Goal: Information Seeking & Learning: Learn about a topic

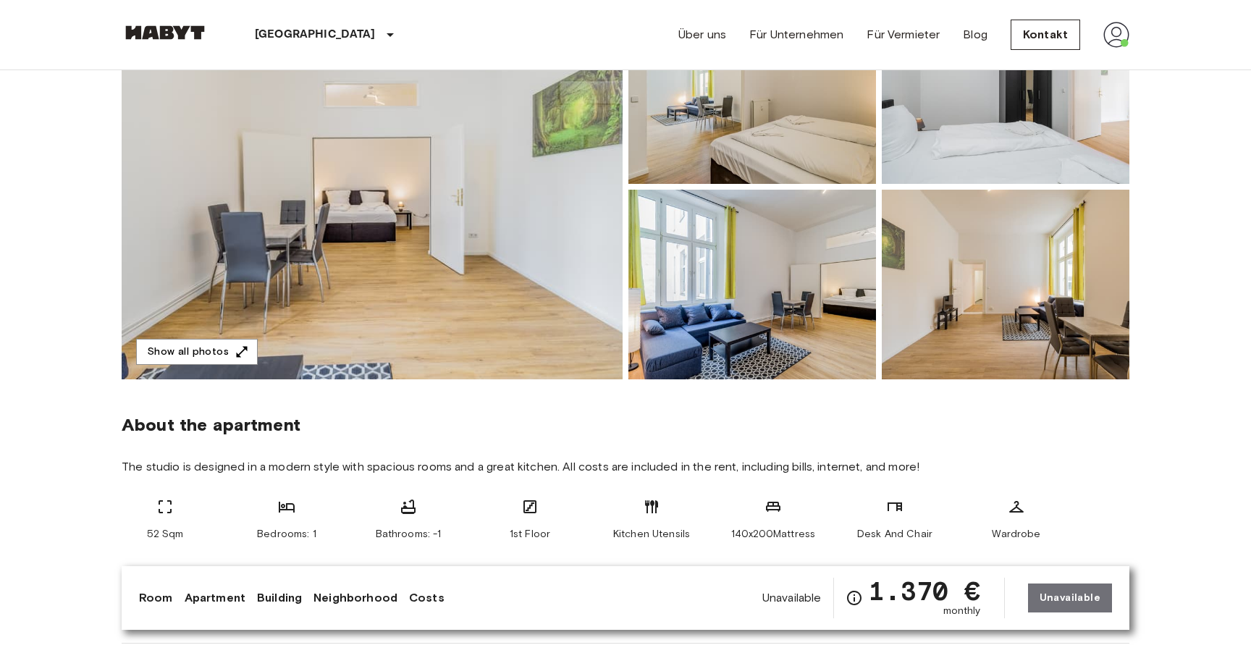
scroll to position [195, 0]
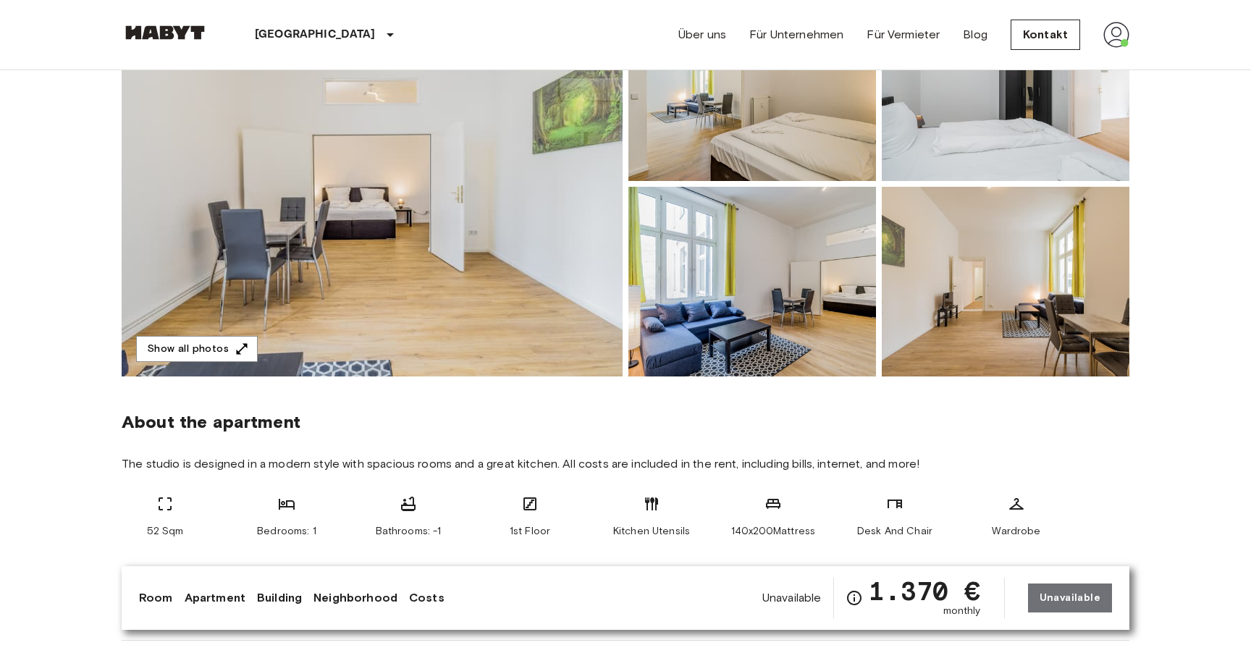
click at [540, 290] on img at bounding box center [372, 183] width 501 height 385
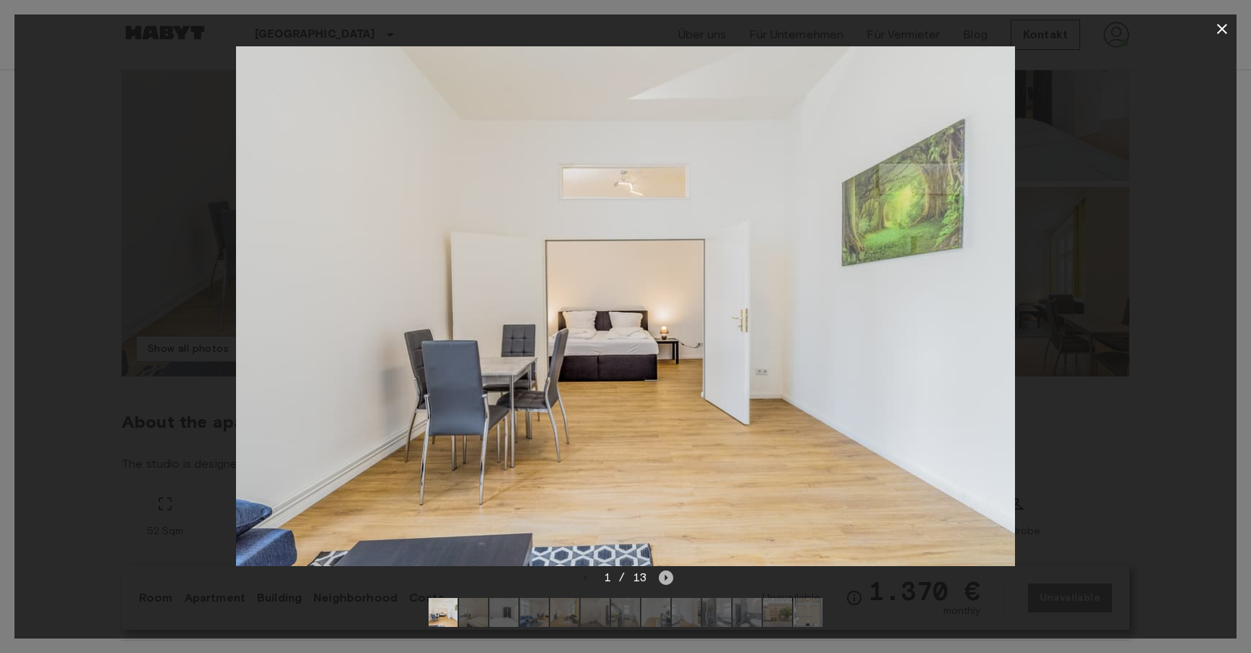
click at [668, 578] on icon "Next image" at bounding box center [666, 577] width 14 height 14
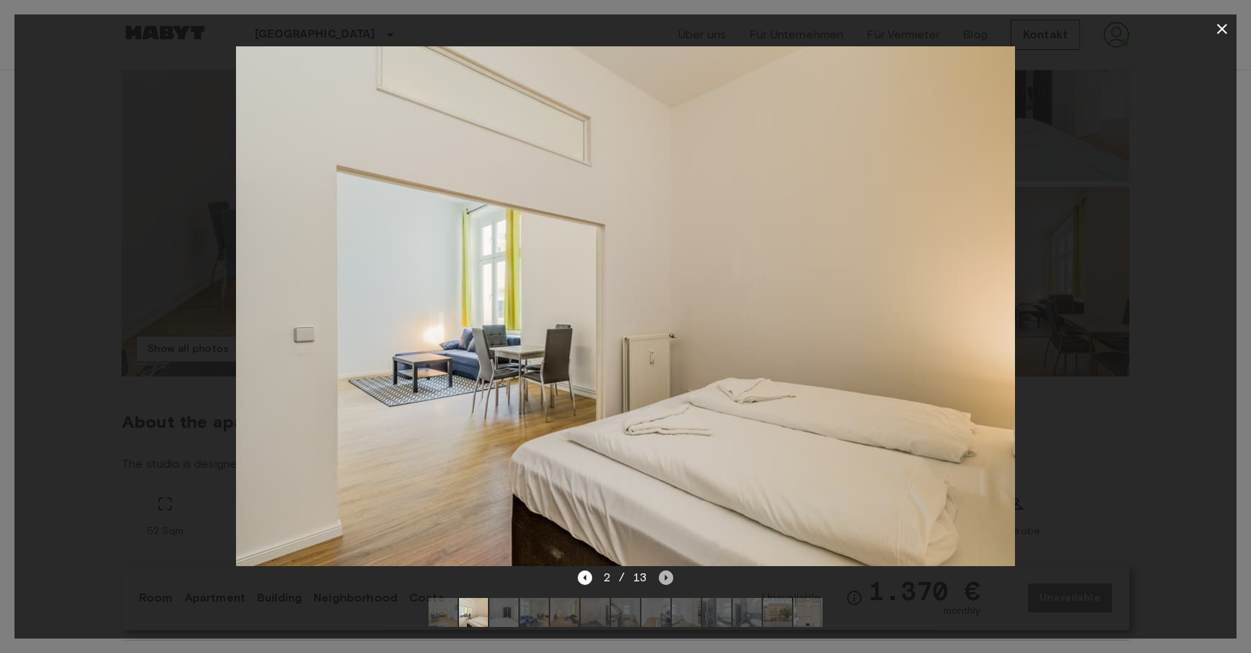
click at [668, 578] on icon "Next image" at bounding box center [666, 577] width 14 height 14
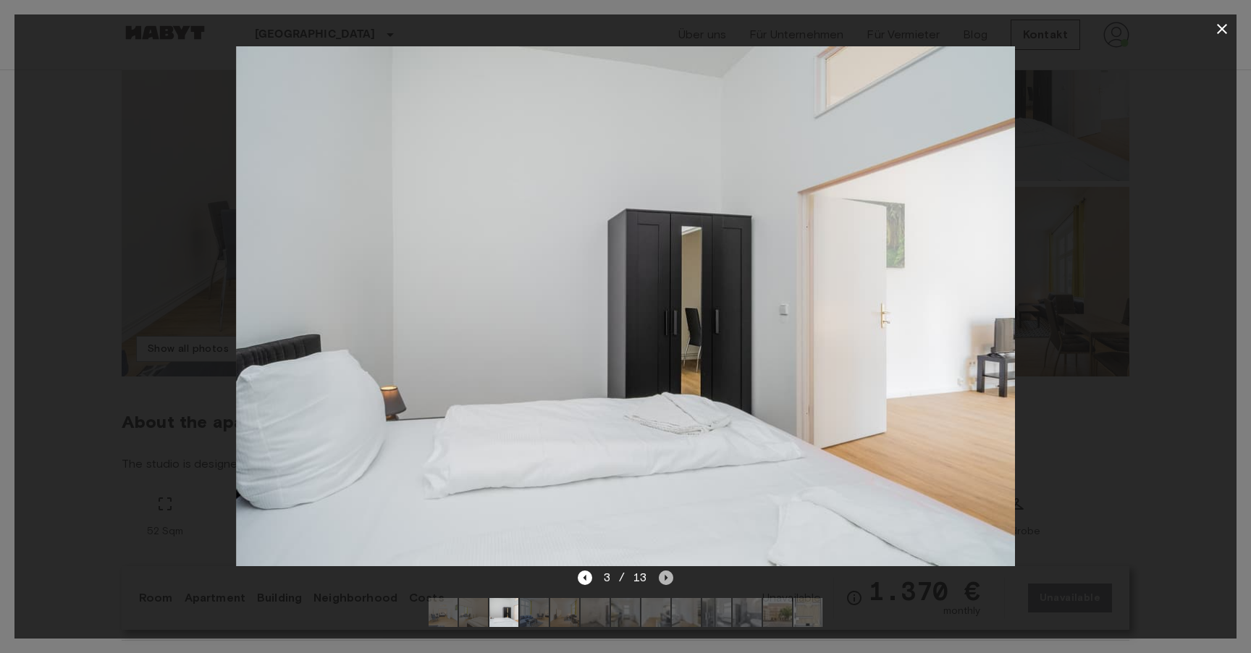
click at [668, 578] on icon "Next image" at bounding box center [666, 577] width 14 height 14
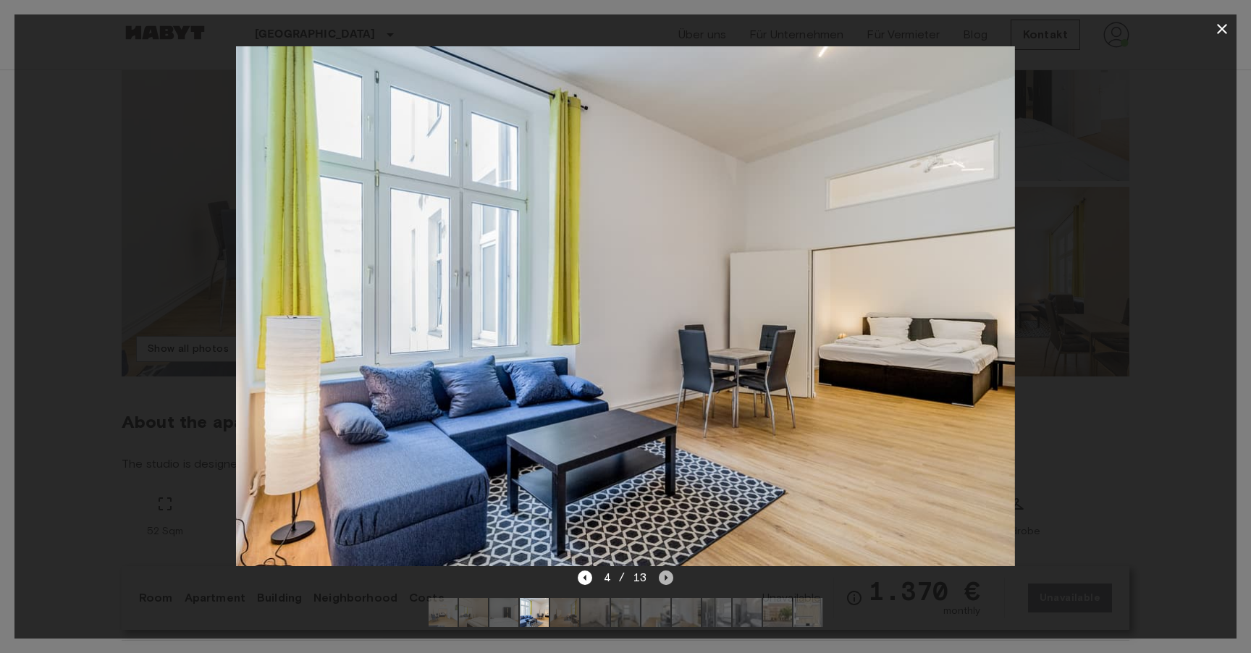
click at [668, 578] on icon "Next image" at bounding box center [666, 577] width 14 height 14
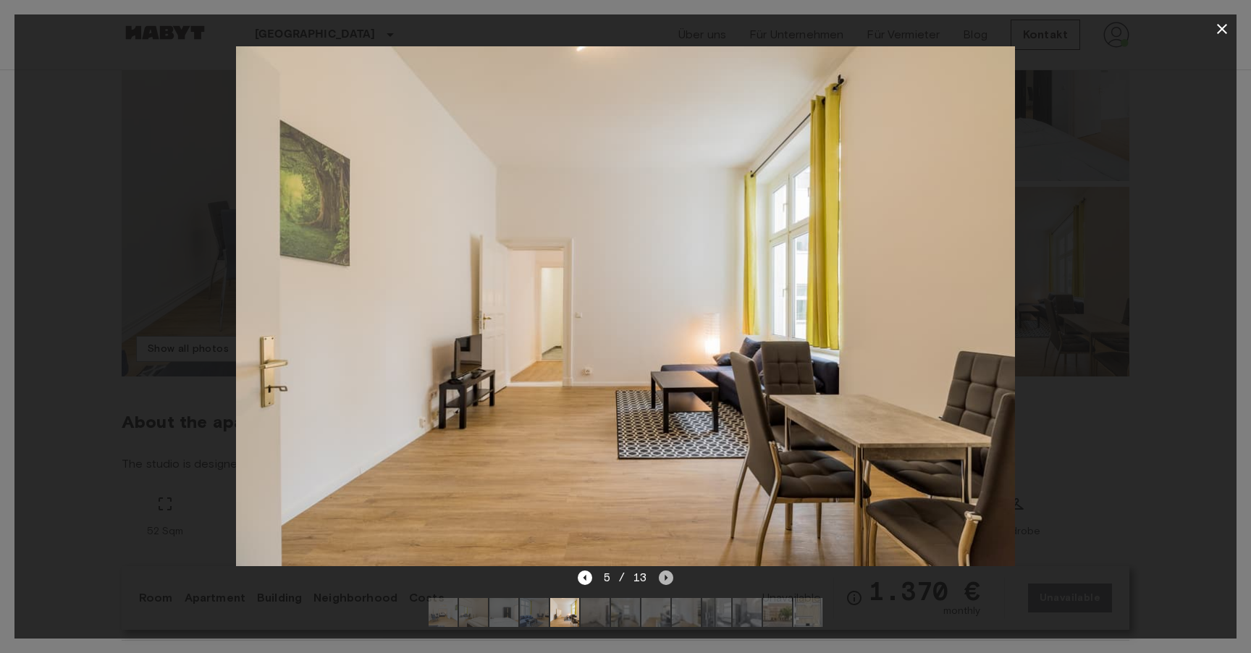
click at [668, 578] on icon "Next image" at bounding box center [666, 577] width 14 height 14
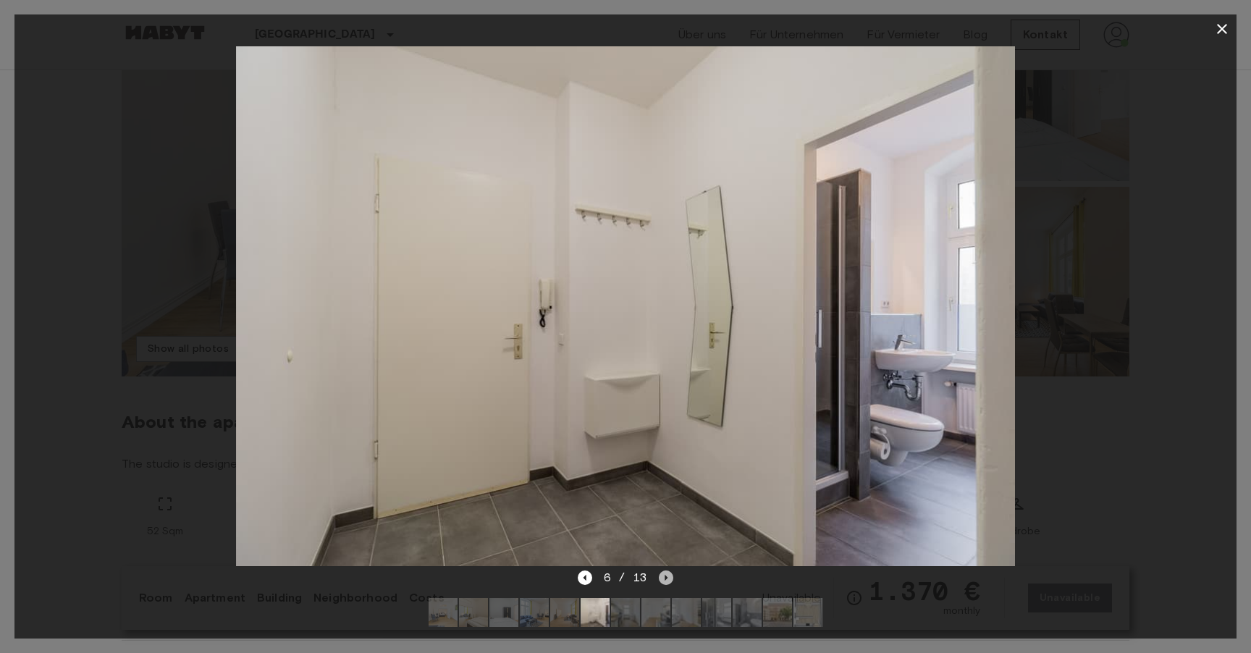
click at [668, 578] on icon "Next image" at bounding box center [666, 577] width 14 height 14
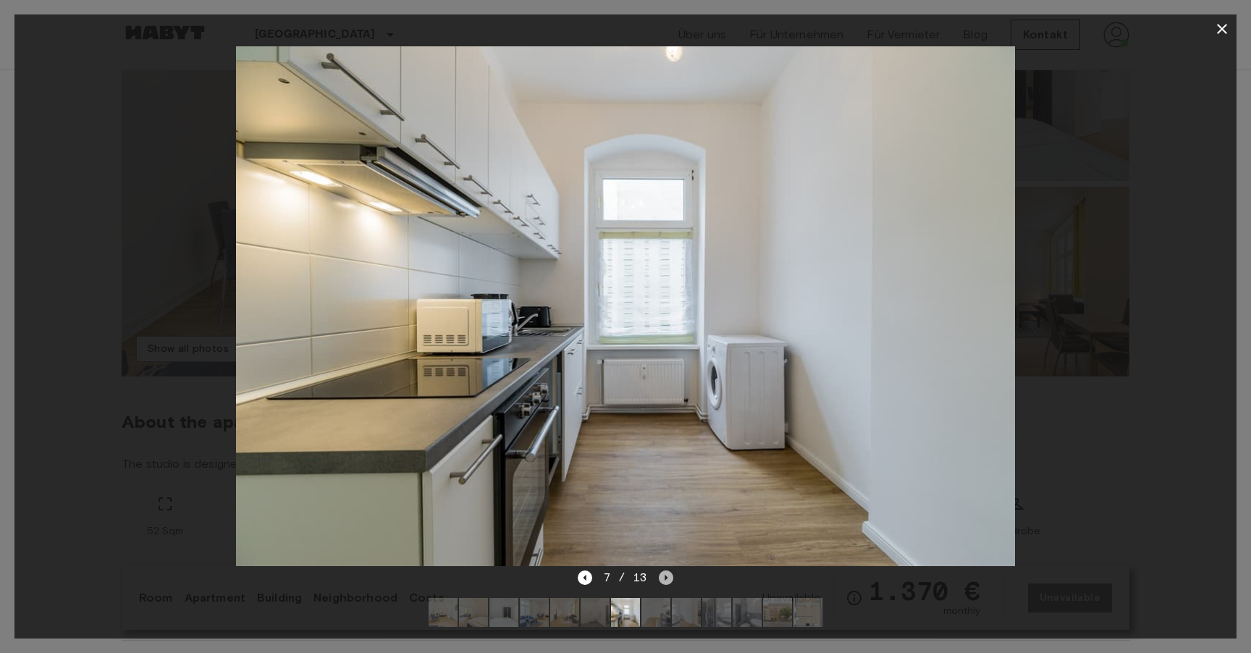
click at [668, 578] on icon "Next image" at bounding box center [666, 577] width 14 height 14
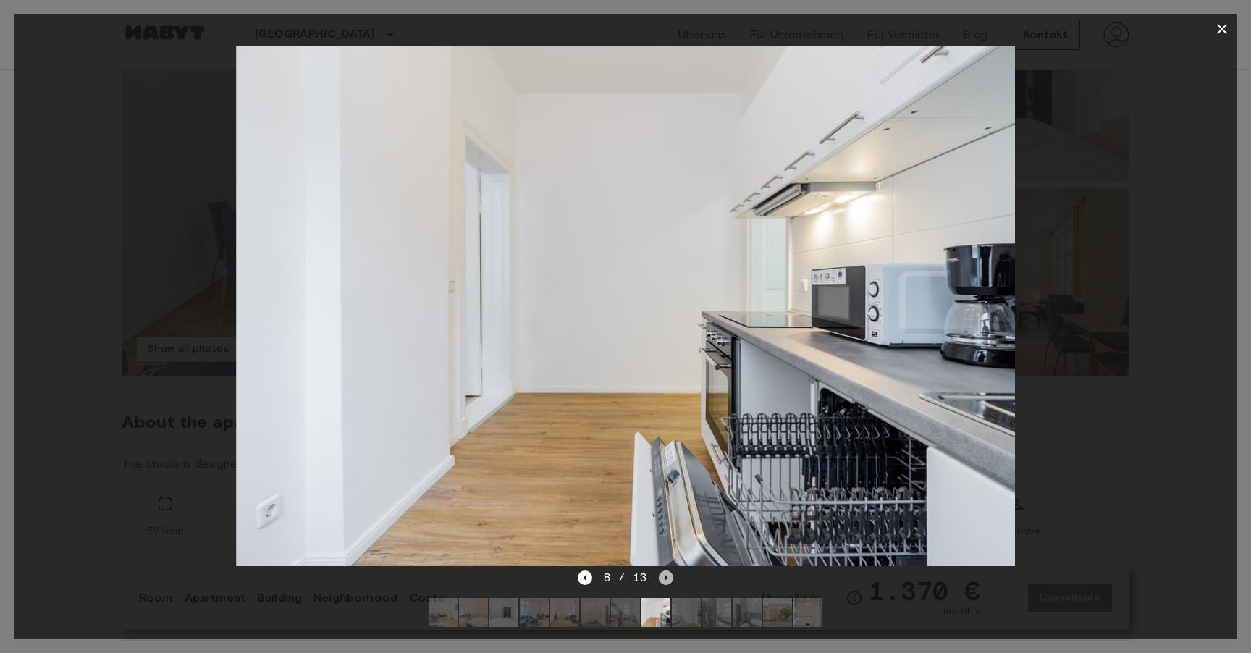
click at [668, 578] on icon "Next image" at bounding box center [666, 577] width 14 height 14
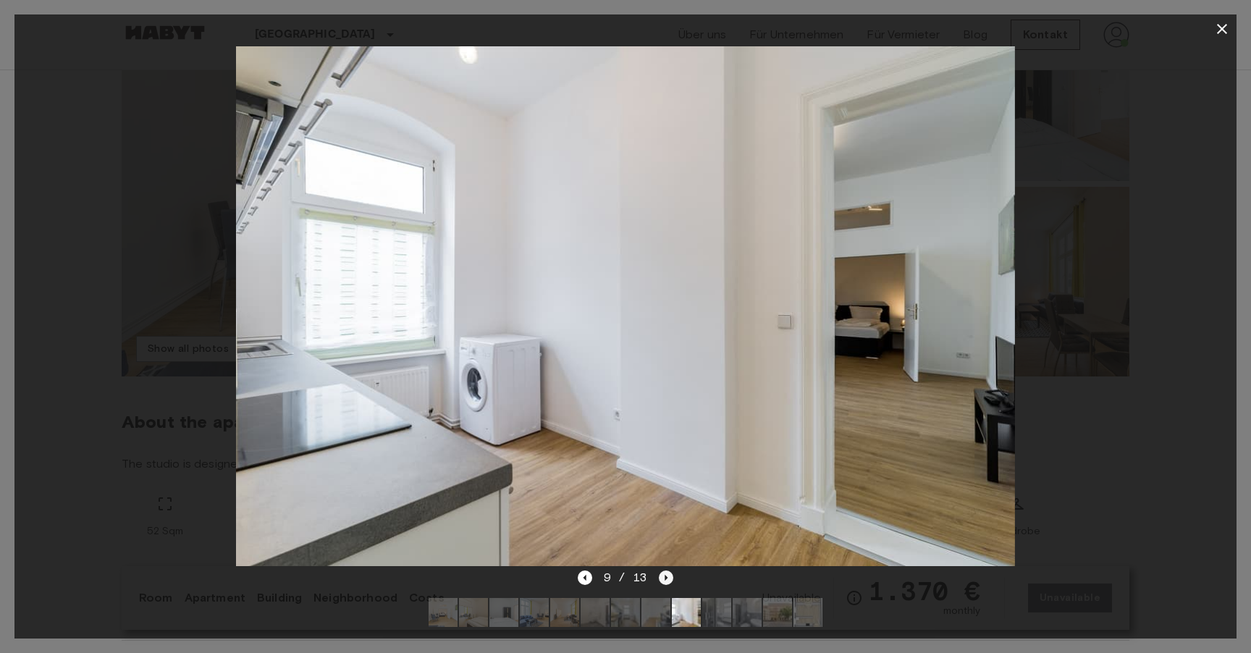
click at [667, 577] on icon "Next image" at bounding box center [666, 577] width 14 height 14
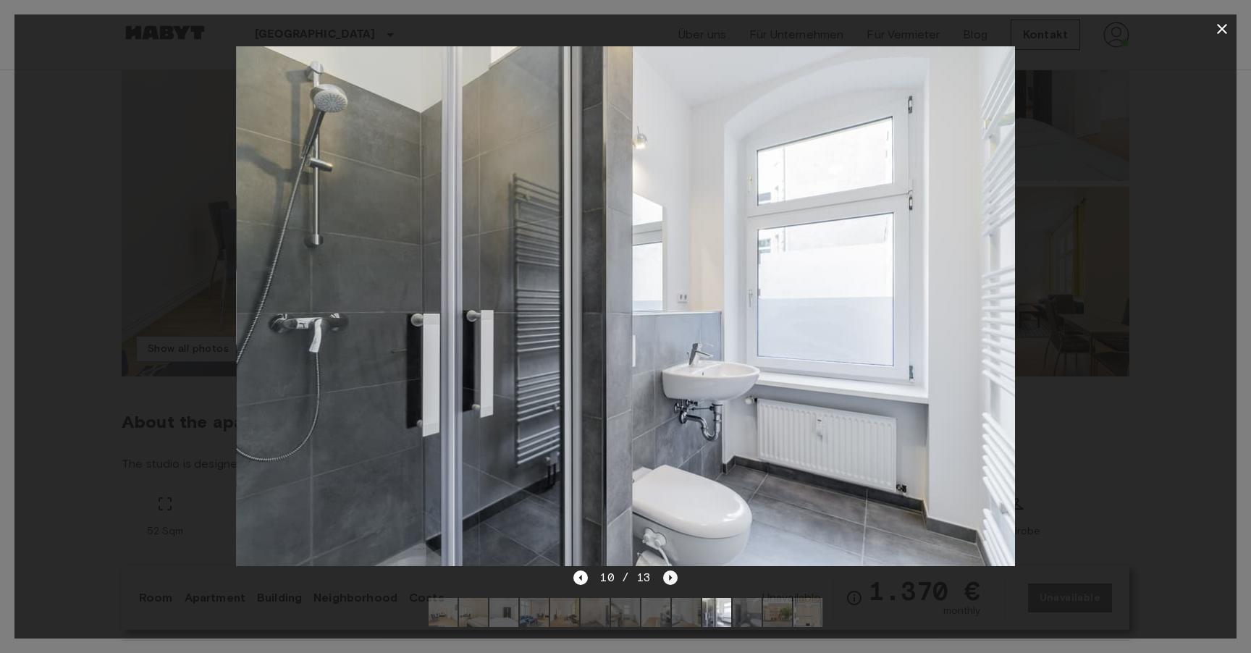
click at [669, 577] on icon "Next image" at bounding box center [670, 578] width 3 height 6
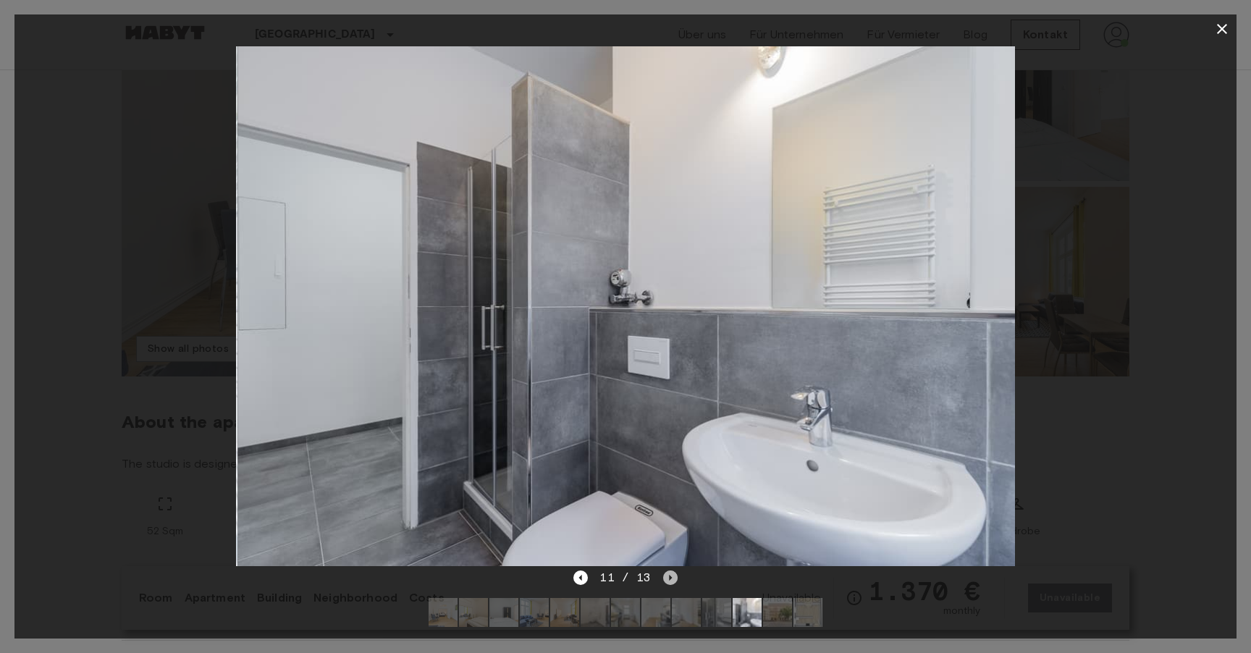
click at [669, 577] on icon "Next image" at bounding box center [670, 578] width 3 height 6
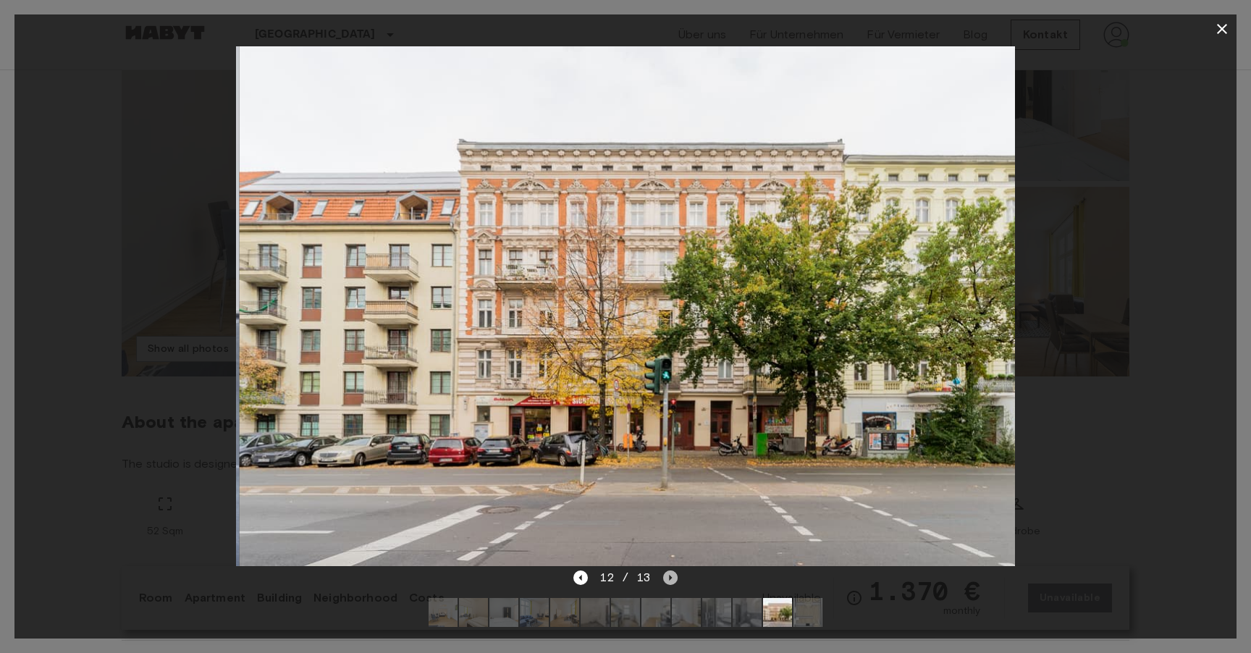
click at [669, 577] on icon "Next image" at bounding box center [670, 578] width 3 height 6
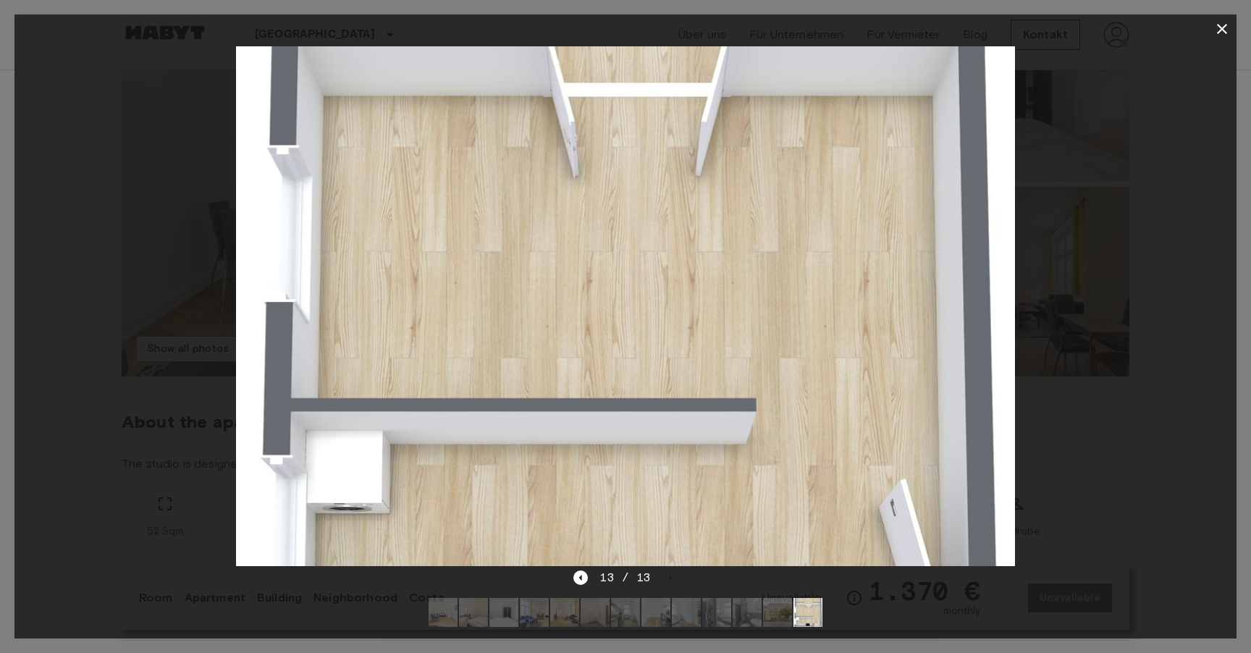
click at [667, 577] on div "13 / 13" at bounding box center [625, 577] width 104 height 17
click at [591, 580] on div "13 / 13" at bounding box center [625, 577] width 104 height 17
click at [589, 580] on div "13 / 13" at bounding box center [625, 577] width 104 height 17
click at [586, 580] on icon "Previous image" at bounding box center [580, 577] width 14 height 14
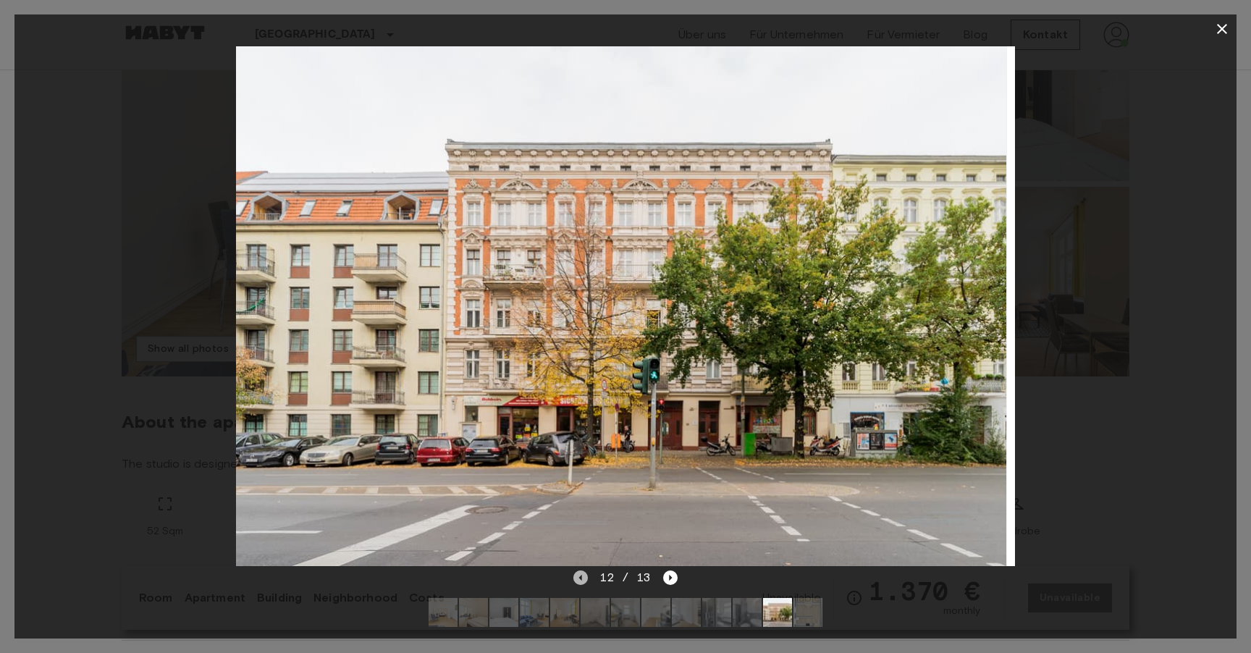
click at [586, 580] on icon "Previous image" at bounding box center [580, 577] width 14 height 14
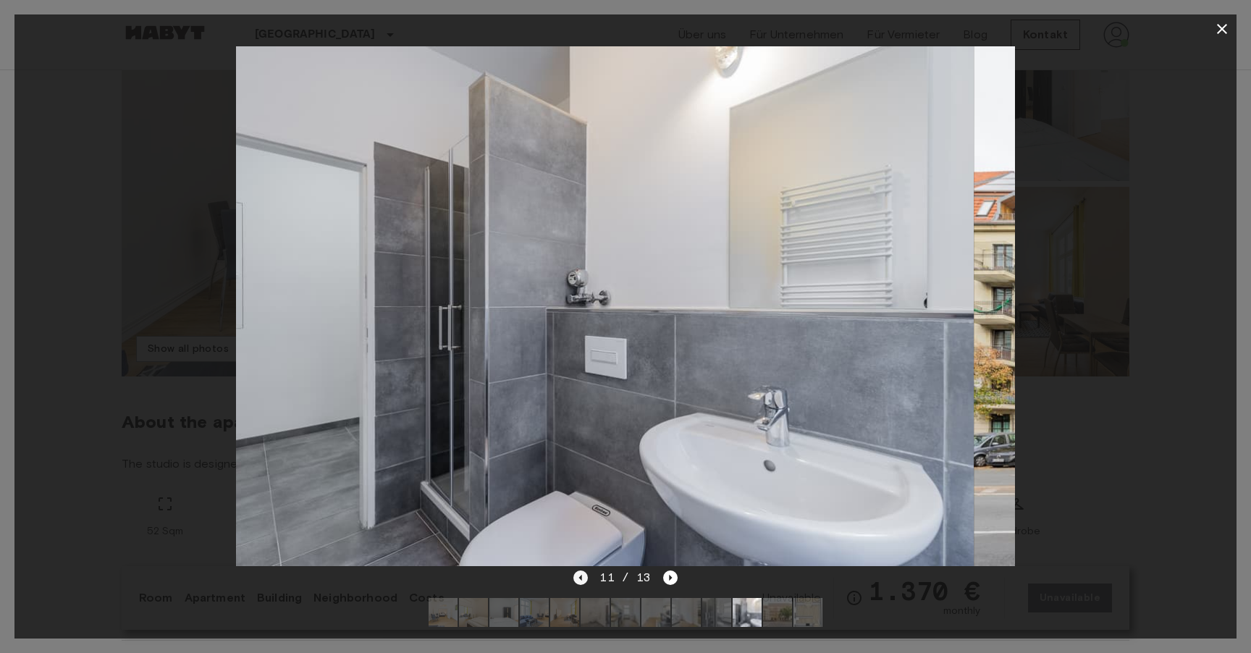
click at [586, 580] on icon "Previous image" at bounding box center [580, 577] width 14 height 14
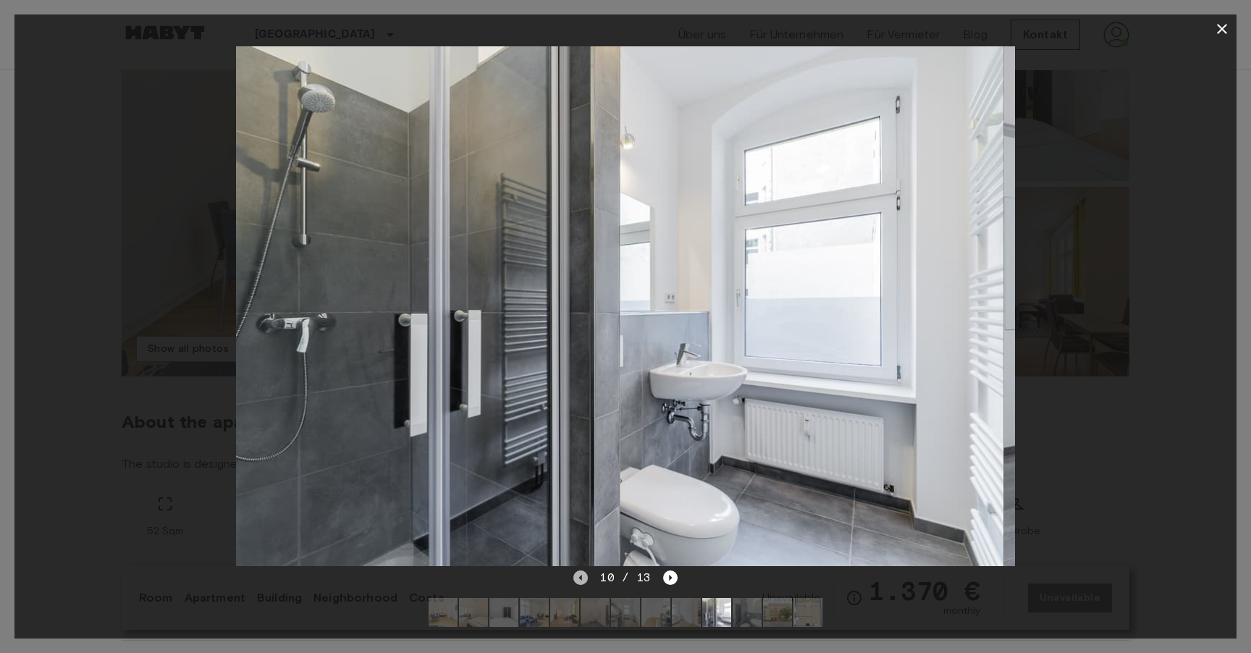
click at [586, 580] on icon "Previous image" at bounding box center [580, 577] width 14 height 14
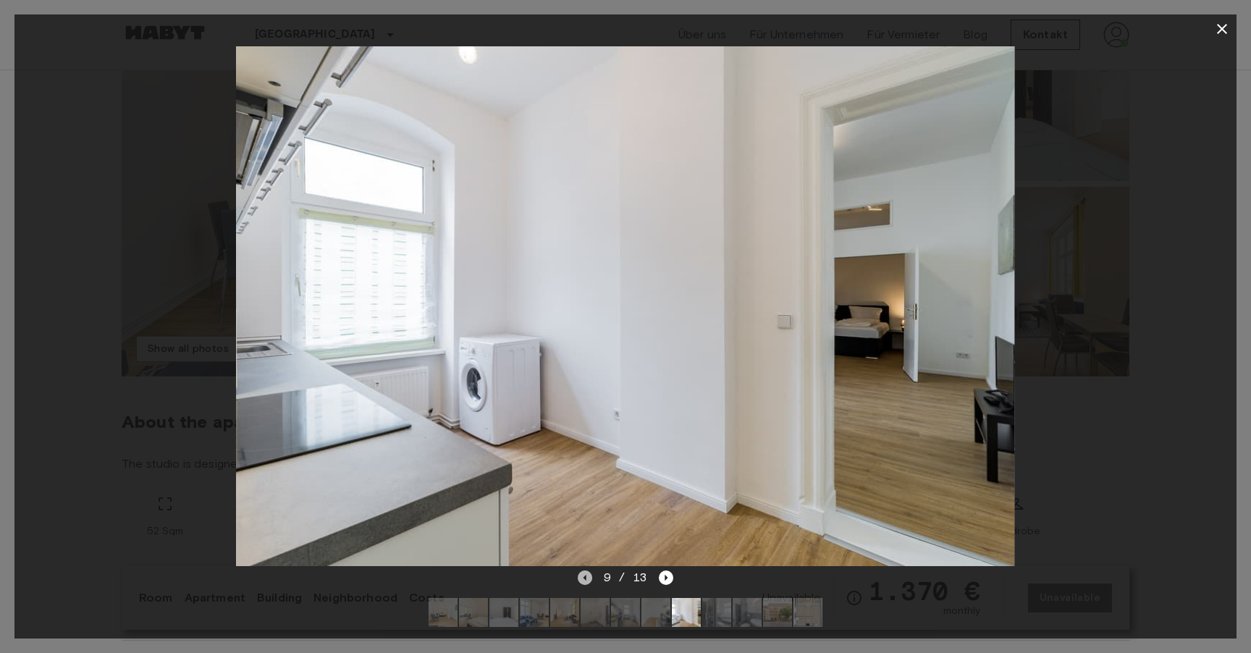
click at [586, 580] on icon "Previous image" at bounding box center [585, 577] width 14 height 14
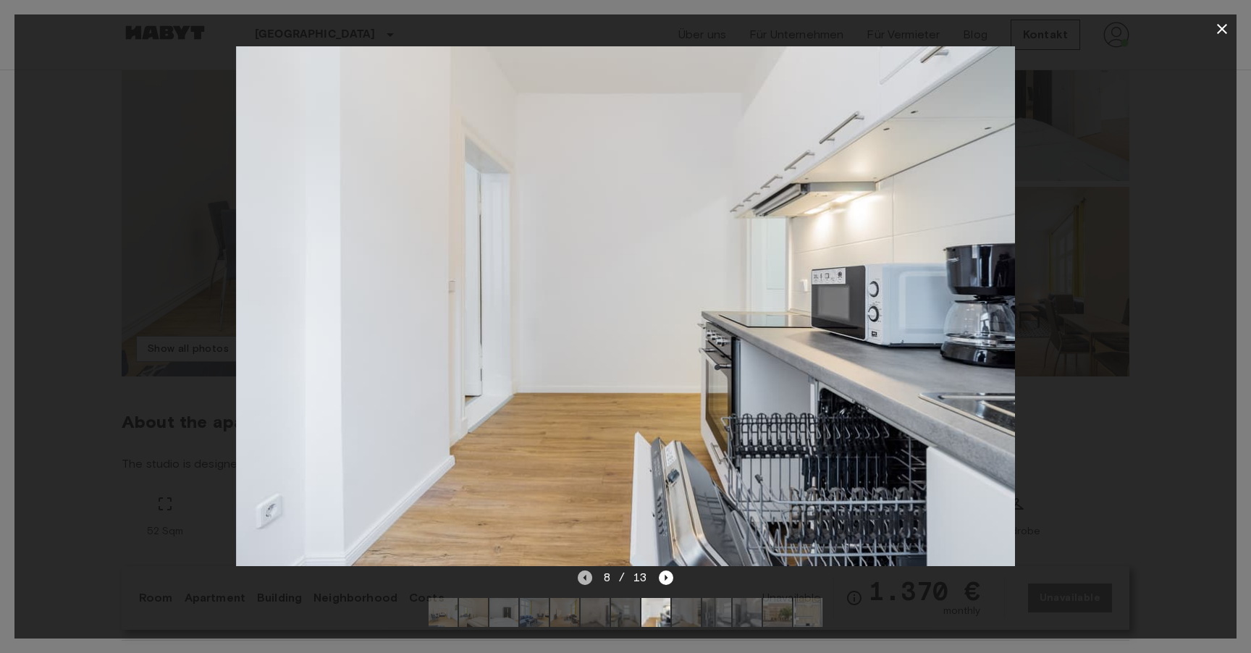
click at [586, 580] on icon "Previous image" at bounding box center [585, 577] width 14 height 14
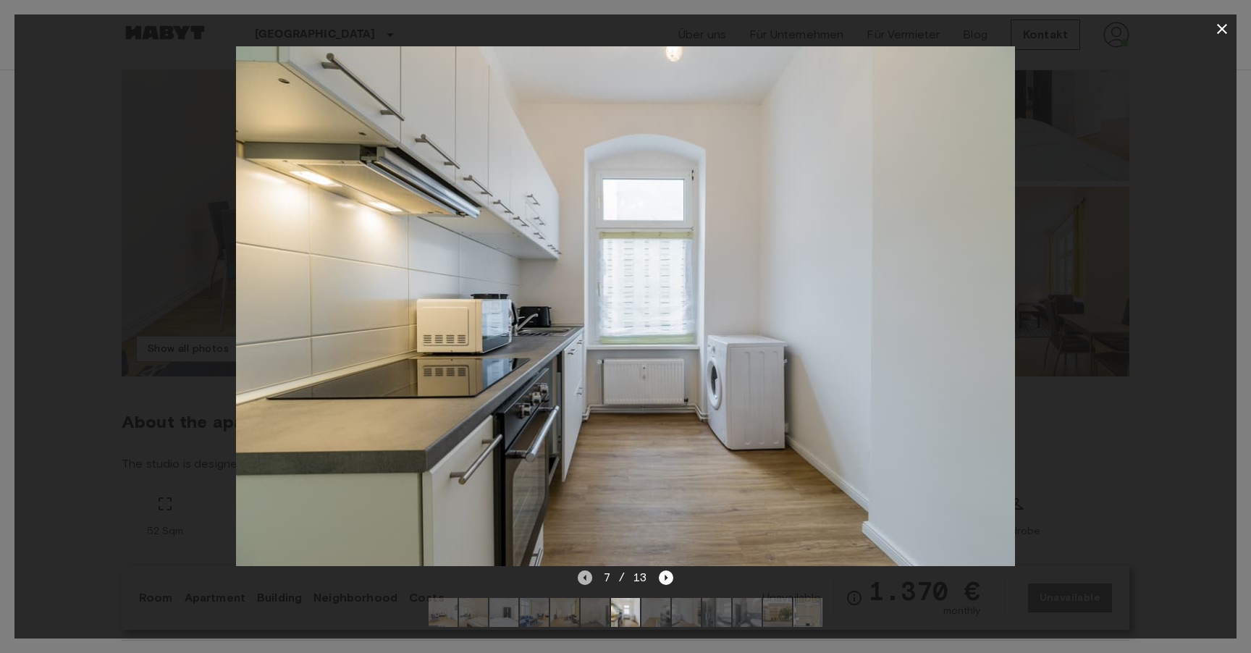
click at [586, 580] on icon "Previous image" at bounding box center [585, 577] width 14 height 14
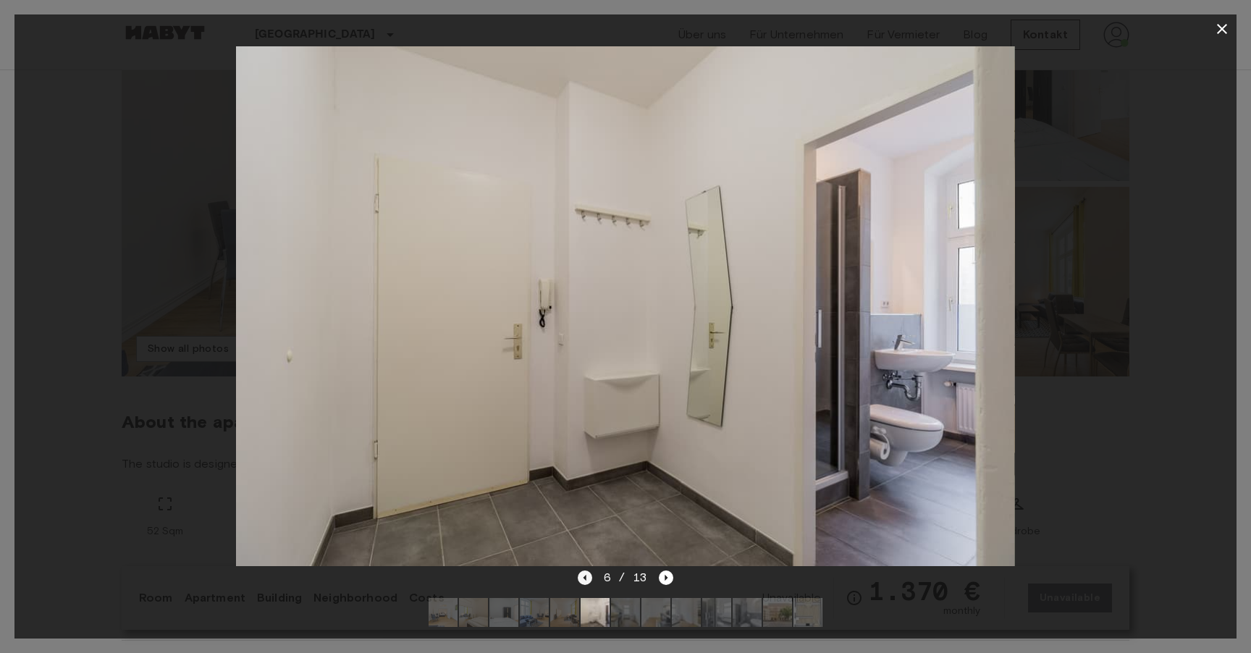
click at [586, 580] on icon "Previous image" at bounding box center [585, 577] width 14 height 14
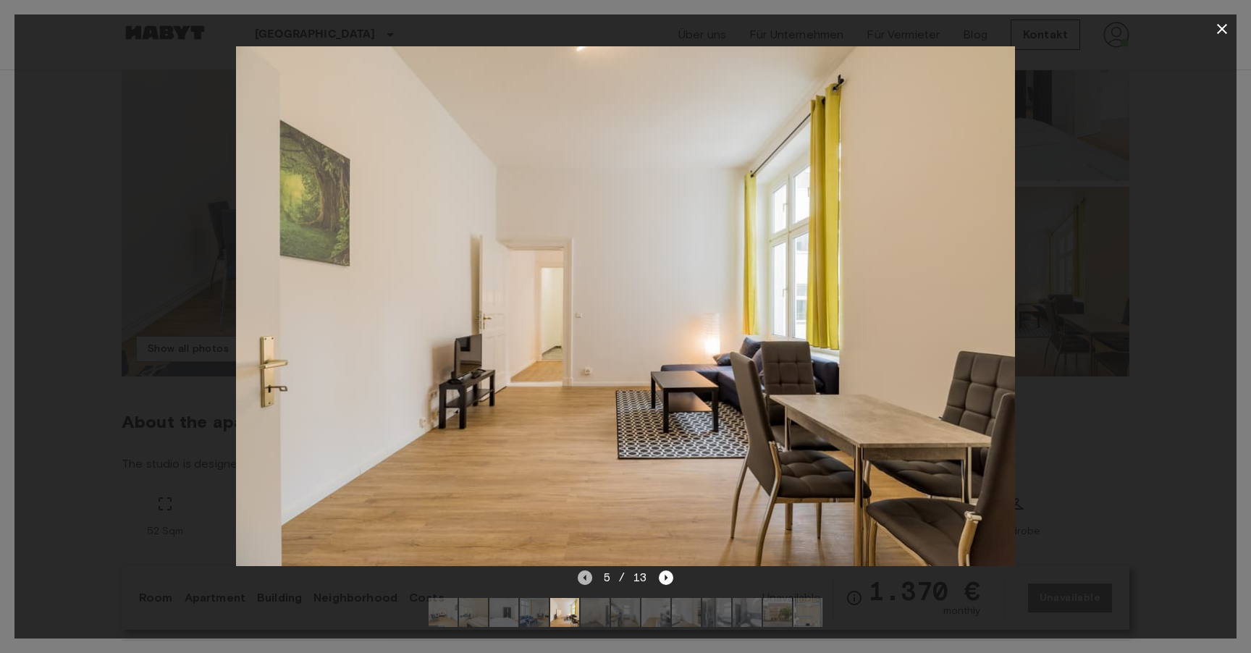
click at [586, 580] on icon "Previous image" at bounding box center [585, 577] width 14 height 14
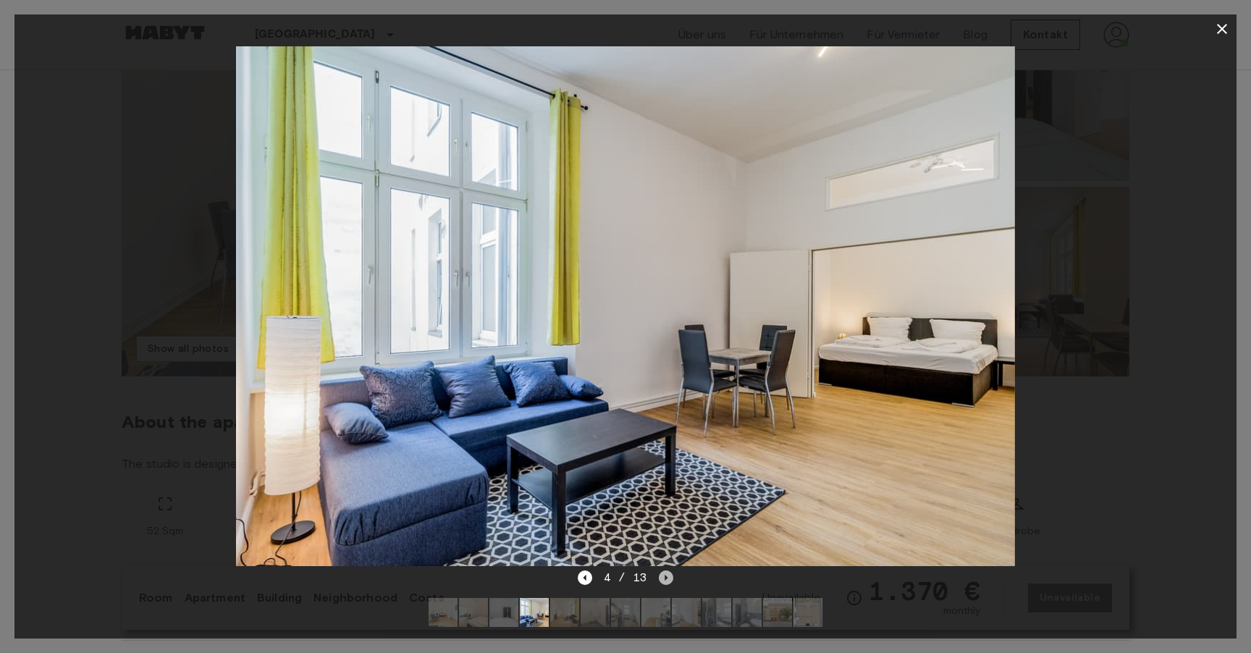
click at [667, 577] on icon "Next image" at bounding box center [666, 577] width 14 height 14
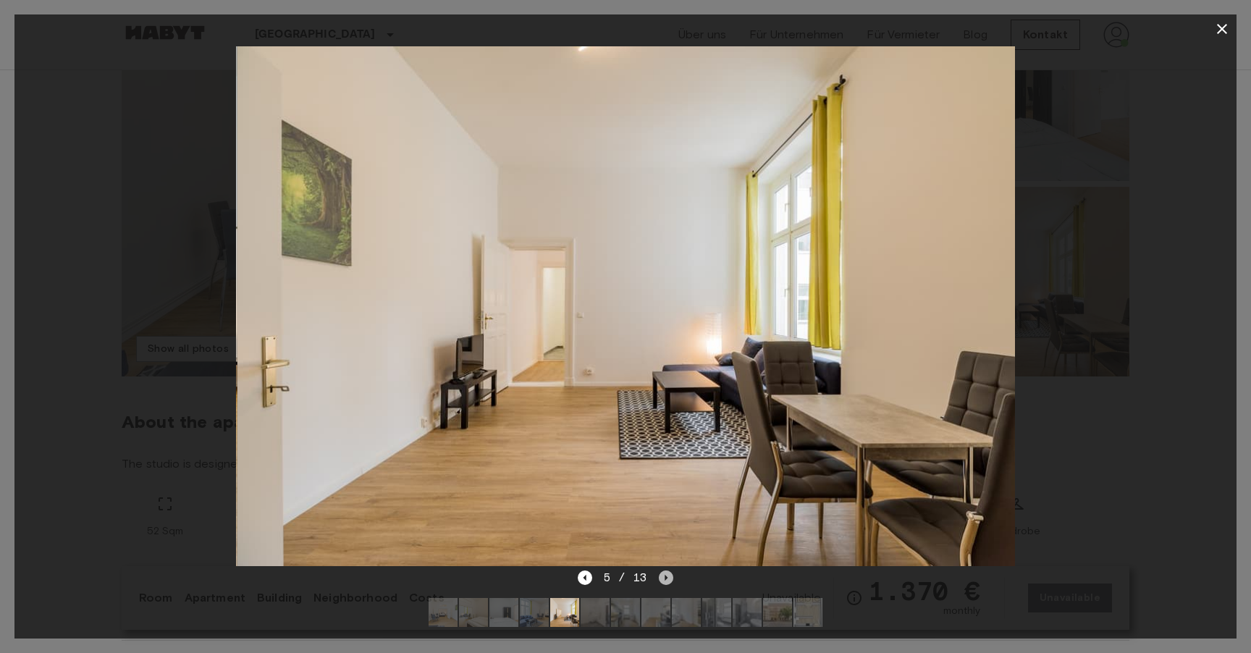
click at [667, 577] on icon "Next image" at bounding box center [666, 577] width 14 height 14
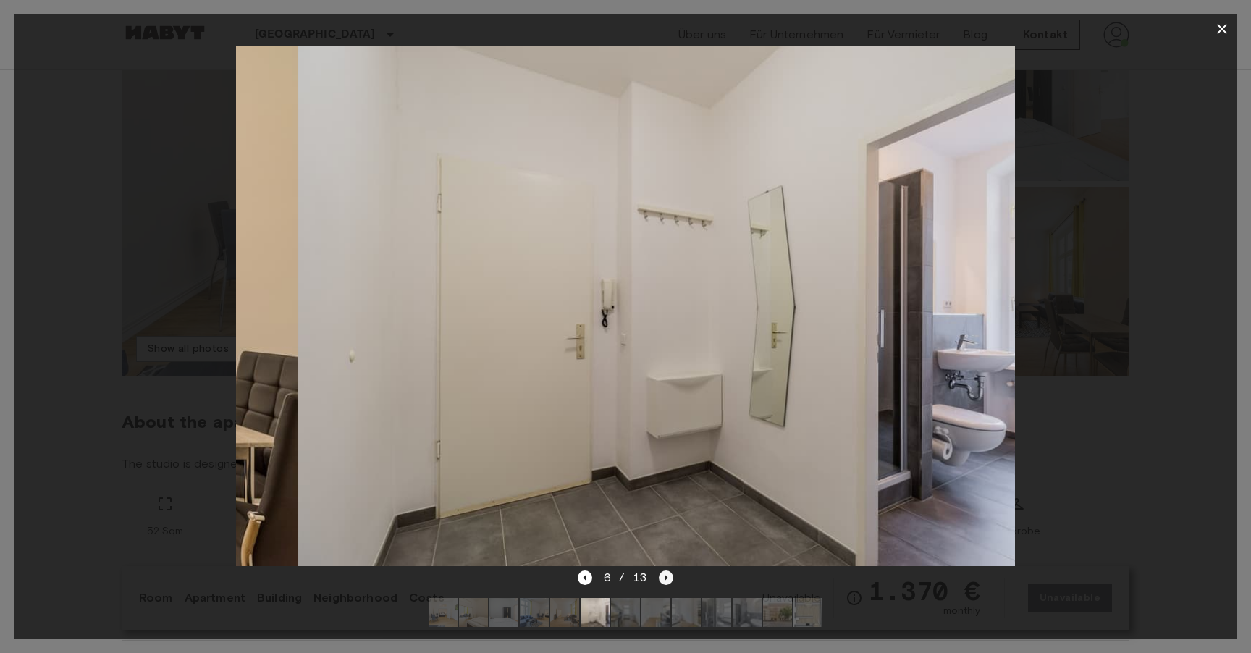
click at [667, 577] on icon "Next image" at bounding box center [666, 577] width 14 height 14
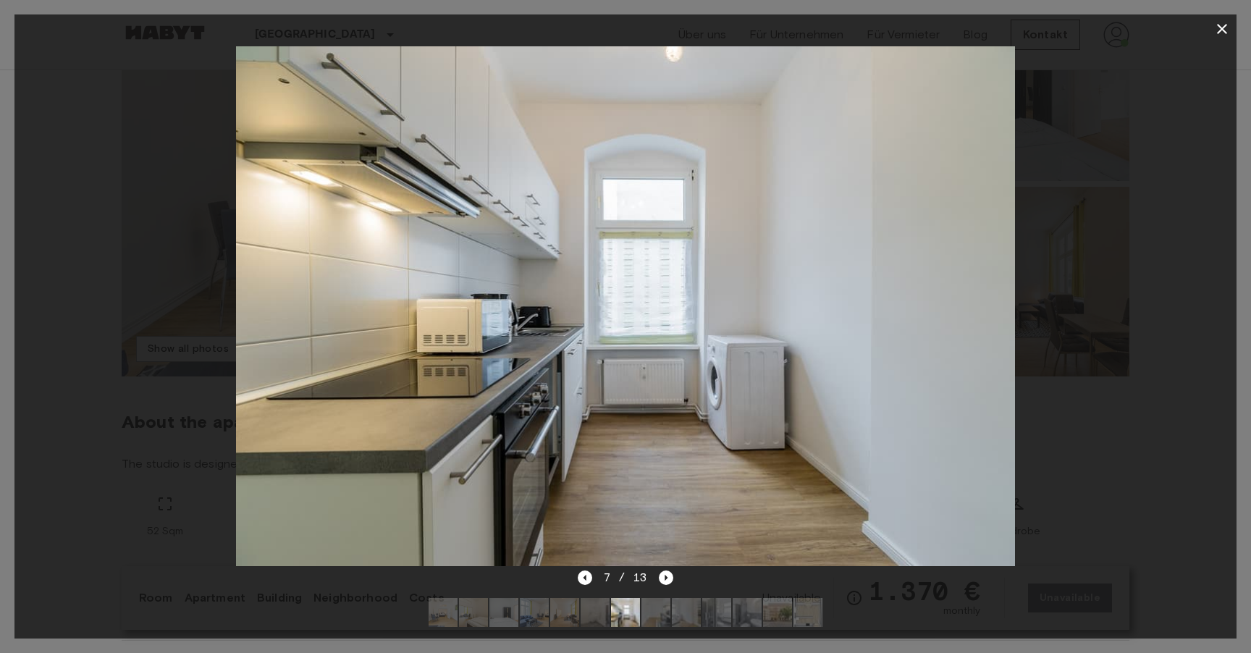
click at [1225, 25] on icon "button" at bounding box center [1222, 29] width 10 height 10
